Goal: Understand site structure: Understand site structure

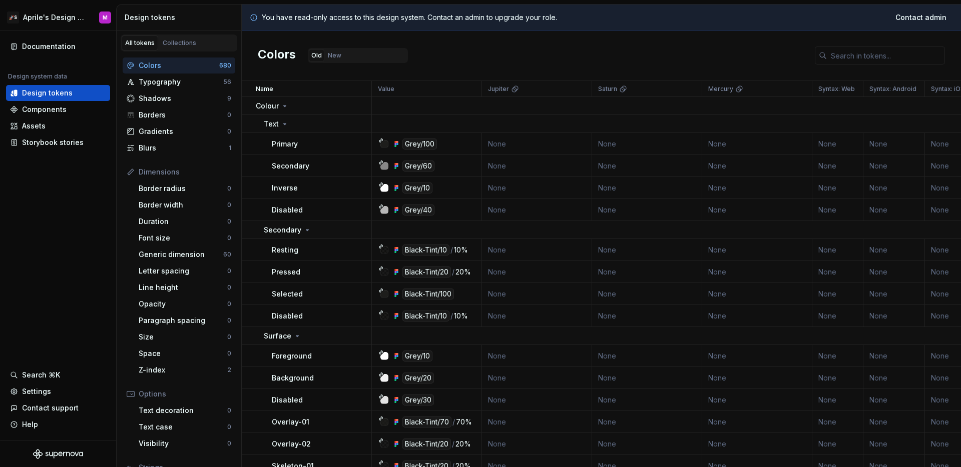
scroll to position [13, 0]
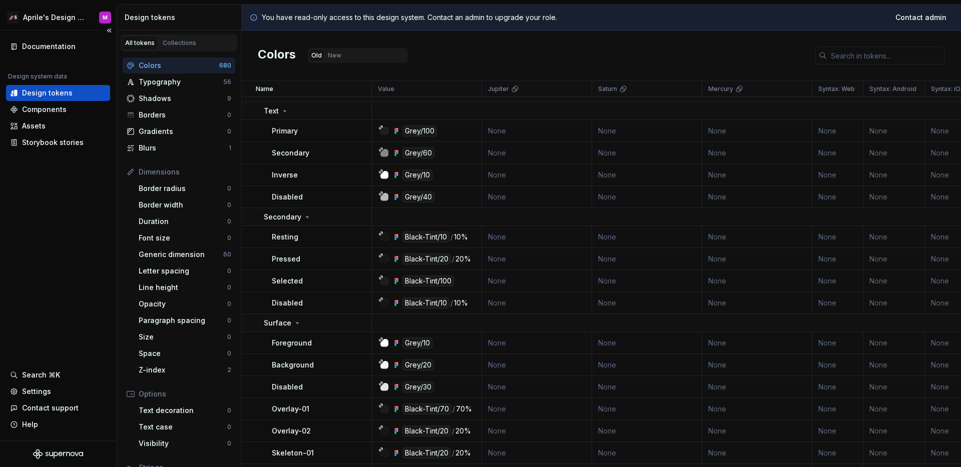
click at [56, 207] on div "Documentation Design system data Design tokens Components Assets Storybook stor…" at bounding box center [58, 236] width 116 height 410
click at [49, 22] on html "🚀S Aprile's Design System M Documentation Design system data Design tokens Comp…" at bounding box center [480, 233] width 961 height 467
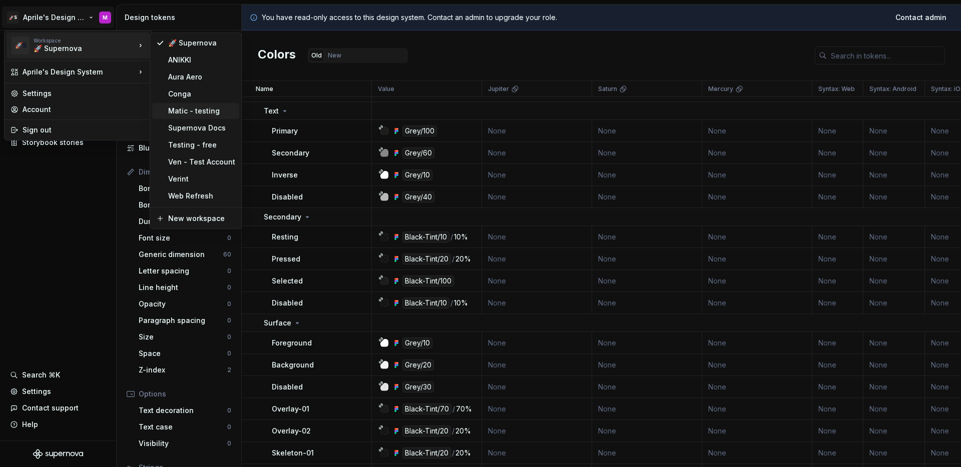
click at [186, 109] on div "Matic - testing" at bounding box center [201, 111] width 67 height 10
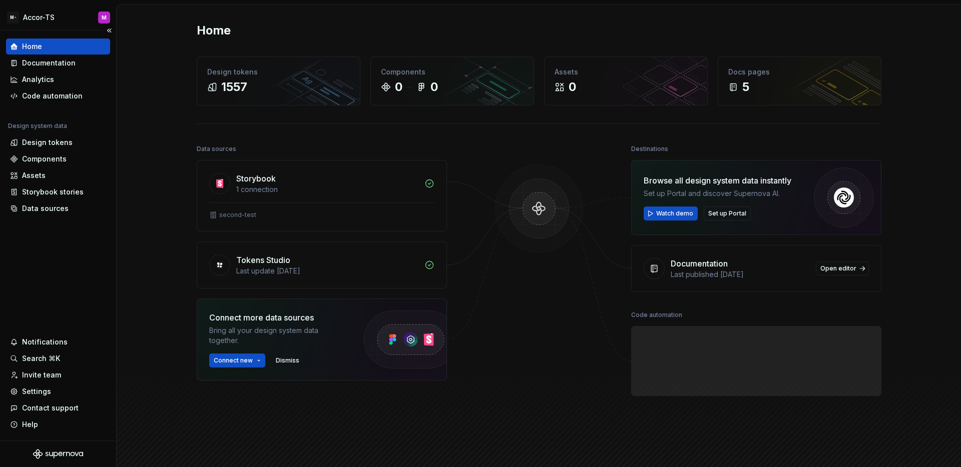
click at [93, 251] on div "Home Documentation Analytics Code automation Design system data Design tokens C…" at bounding box center [58, 236] width 116 height 410
click at [714, 214] on span "Set up Portal" at bounding box center [727, 214] width 38 height 8
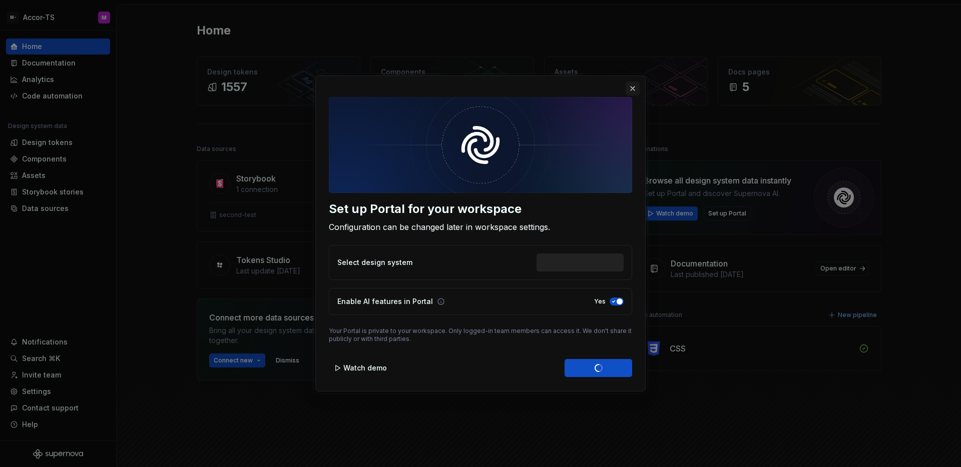
click at [632, 87] on button "button" at bounding box center [633, 89] width 14 height 14
